Goal: Task Accomplishment & Management: Use online tool/utility

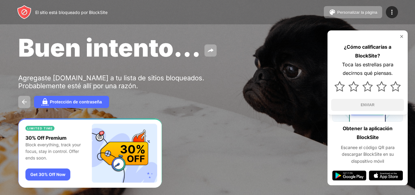
click at [400, 39] on img at bounding box center [402, 36] width 5 height 5
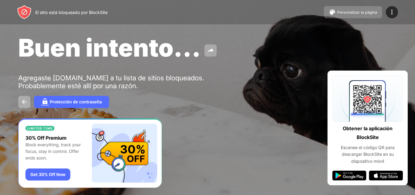
click at [340, 10] on font "Personalizar la página" at bounding box center [358, 12] width 40 height 5
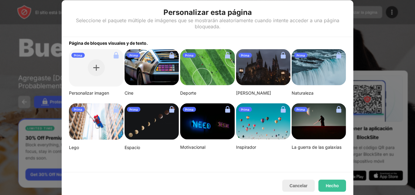
click at [345, 8] on div "Personalizar esta página Seleccione el paquete múltiple de imágenes que se most…" at bounding box center [208, 18] width 292 height 37
click at [374, 32] on div at bounding box center [207, 97] width 415 height 195
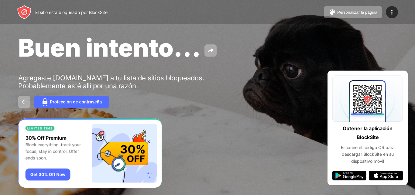
drag, startPoint x: 408, startPoint y: 71, endPoint x: 404, endPoint y: 95, distance: 24.5
click at [404, 95] on div "Buen intento... Agregaste instagram.com a tu lista de sitios bloqueados. Probab…" at bounding box center [207, 70] width 415 height 141
